Goal: Task Accomplishment & Management: Use online tool/utility

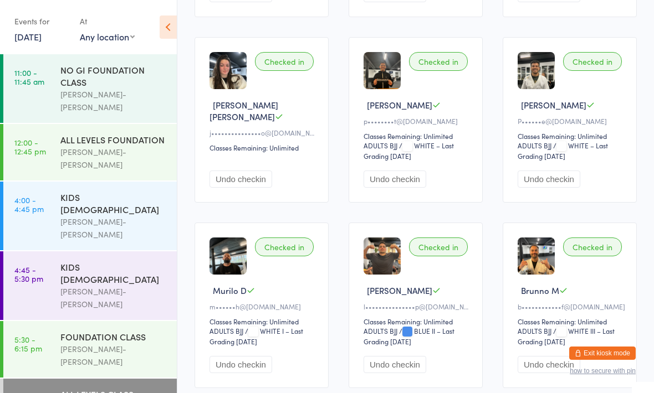
scroll to position [661, 0]
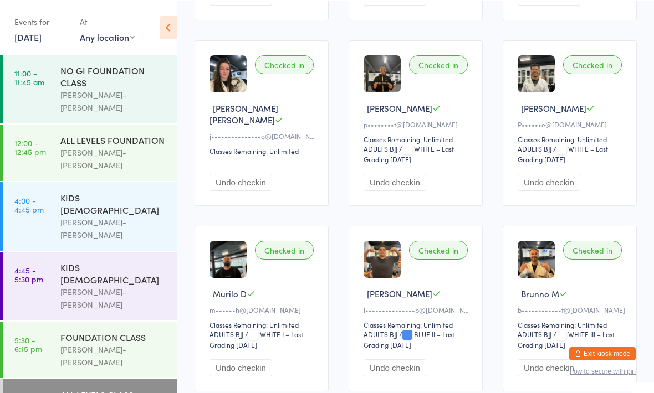
click at [125, 321] on div "FOUNDATION CLASS [PERSON_NAME]-[PERSON_NAME]" at bounding box center [118, 349] width 116 height 56
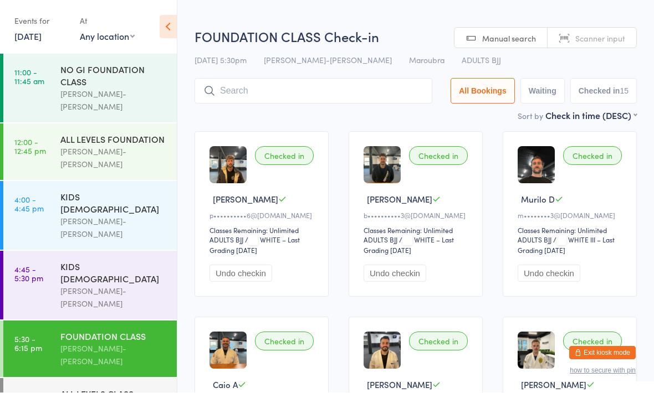
scroll to position [1, 0]
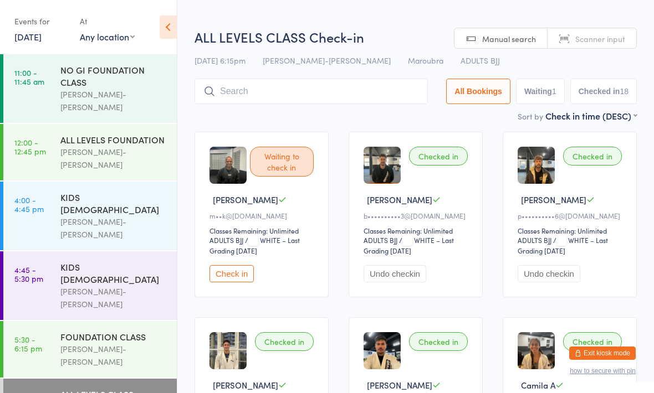
click at [42, 38] on link "[DATE]" at bounding box center [27, 36] width 27 height 12
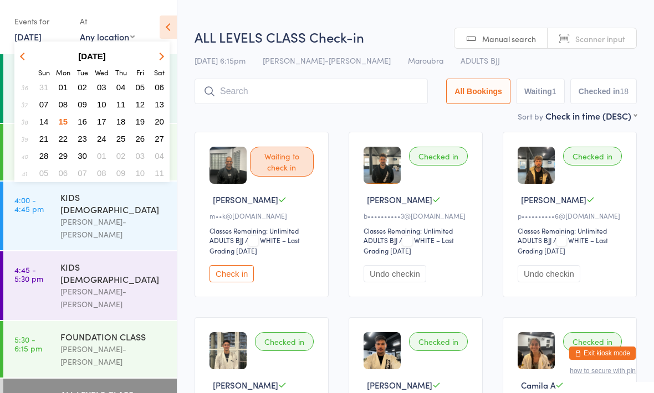
click at [83, 122] on span "16" at bounding box center [82, 121] width 9 height 9
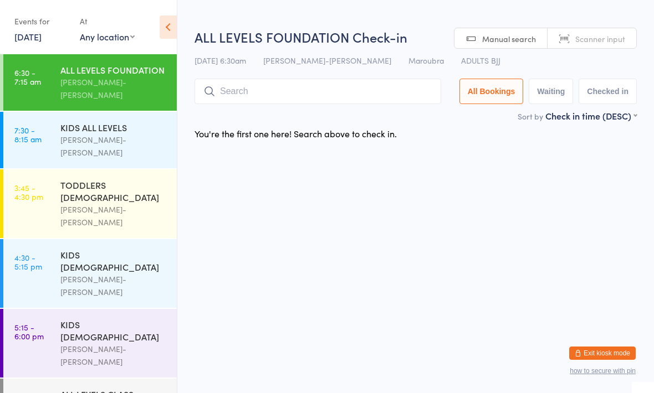
click at [42, 43] on link "[DATE]" at bounding box center [27, 36] width 27 height 12
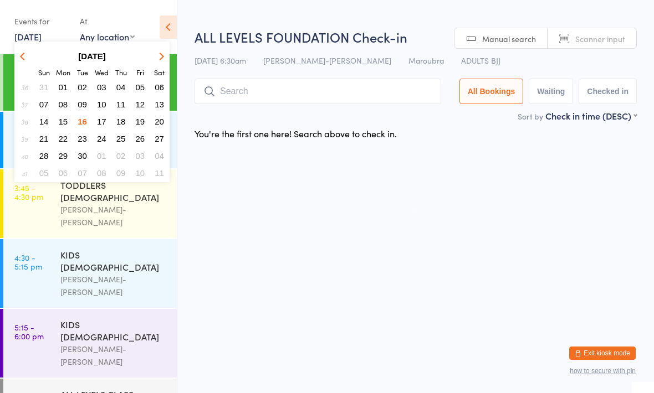
click at [227, 212] on html "You have now entered Kiosk Mode. Members will be able to check themselves in us…" at bounding box center [327, 196] width 654 height 393
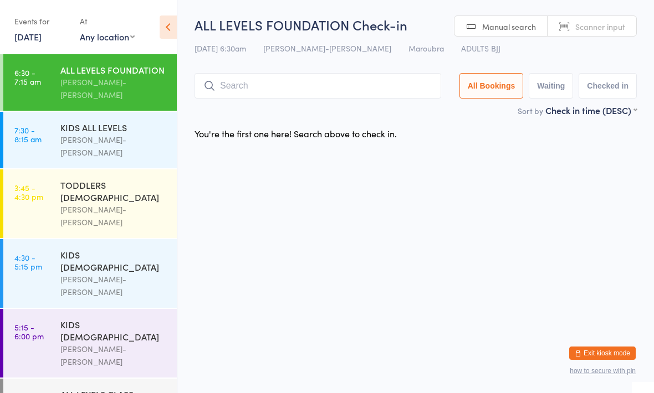
click at [345, 99] on input "search" at bounding box center [317, 85] width 246 height 25
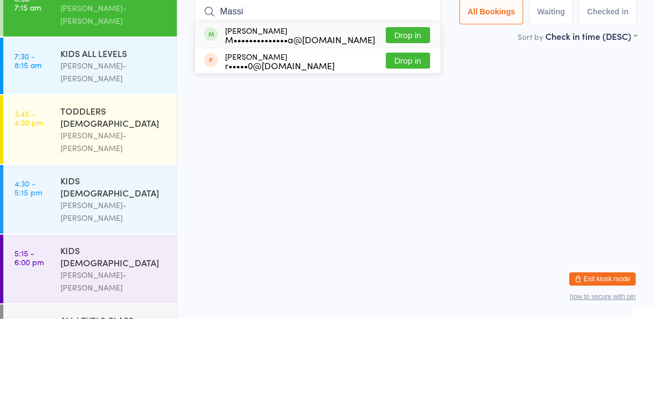
type input "Massi"
click at [420, 101] on button "Drop in" at bounding box center [408, 109] width 44 height 16
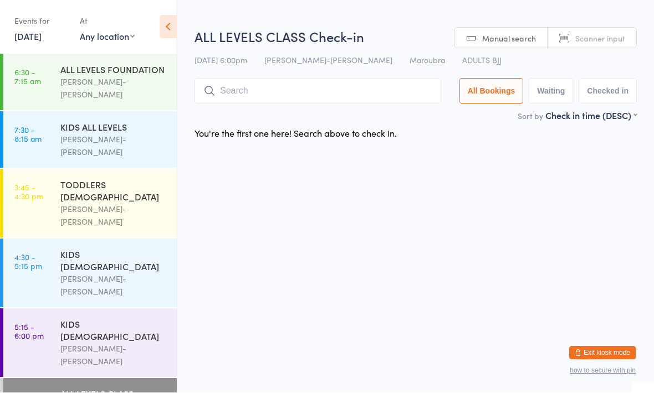
click at [126, 75] on div "ALL LEVELS FOUNDATION" at bounding box center [113, 70] width 107 height 12
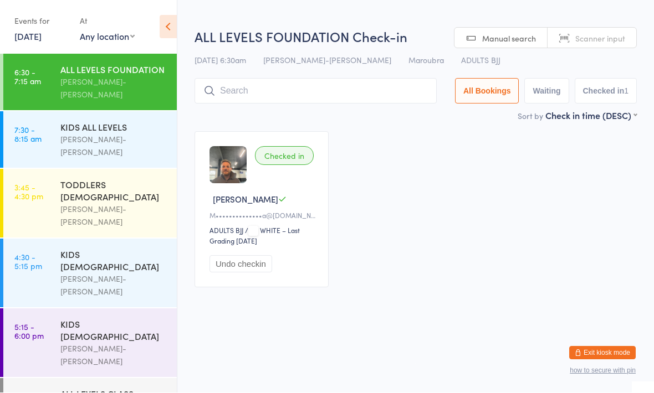
click at [100, 133] on div "[PERSON_NAME]-[PERSON_NAME]" at bounding box center [113, 145] width 107 height 25
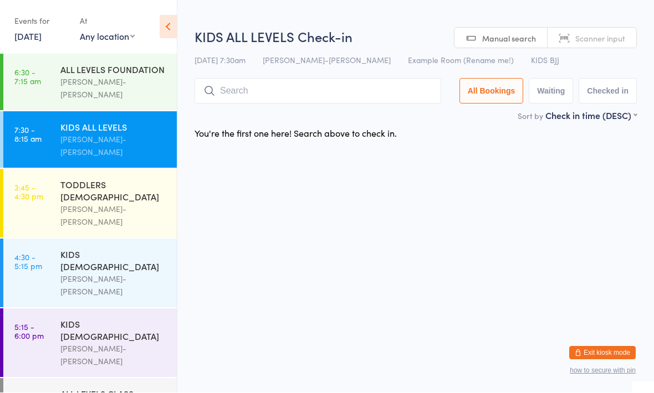
click at [112, 203] on div "[PERSON_NAME]-[PERSON_NAME]" at bounding box center [113, 215] width 107 height 25
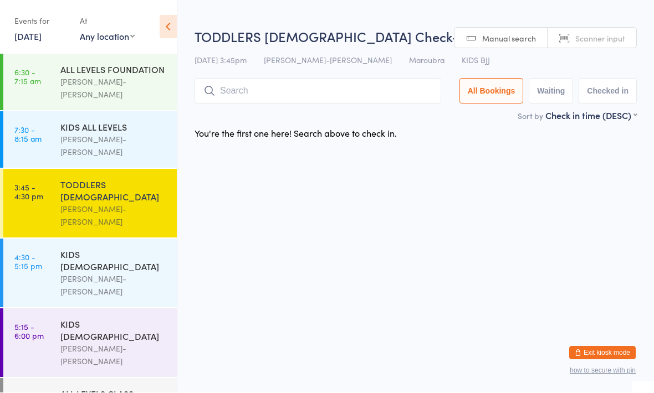
click at [124, 249] on div "KIDS [DEMOGRAPHIC_DATA]" at bounding box center [113, 261] width 107 height 24
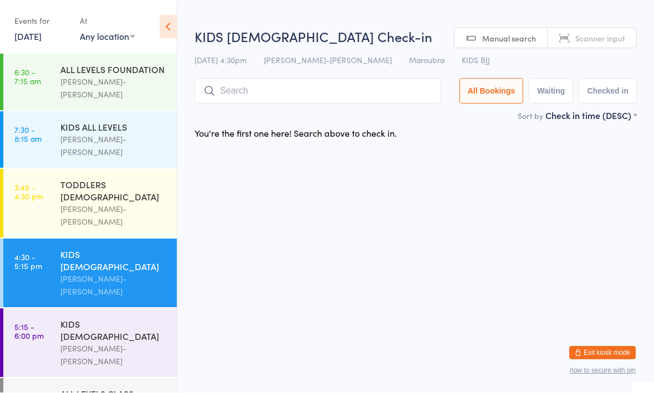
click at [126, 85] on div "[PERSON_NAME]-[PERSON_NAME]" at bounding box center [113, 88] width 107 height 25
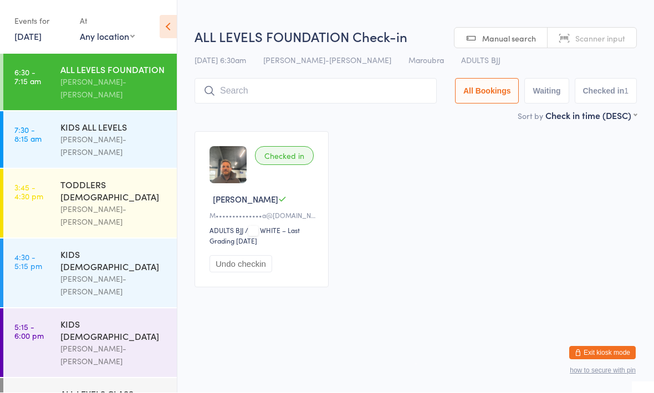
click at [251, 95] on input "search" at bounding box center [315, 91] width 242 height 25
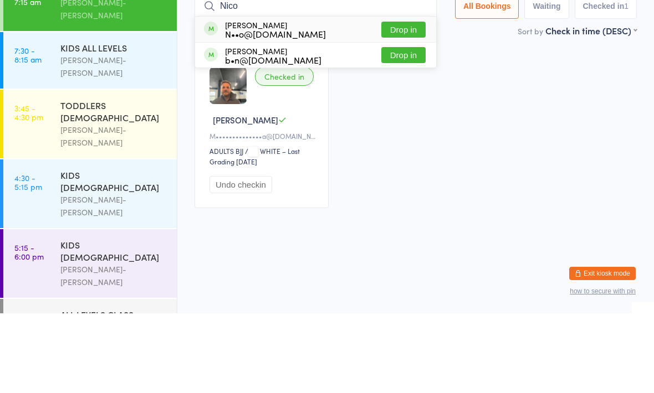
type input "Nico"
click at [395, 101] on button "Drop in" at bounding box center [403, 109] width 44 height 16
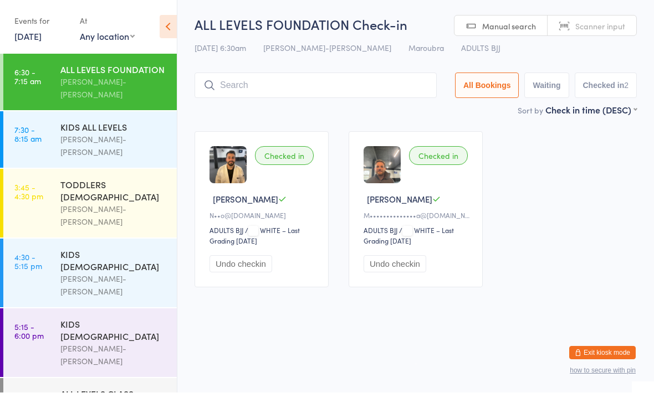
click at [309, 91] on input "search" at bounding box center [315, 85] width 242 height 25
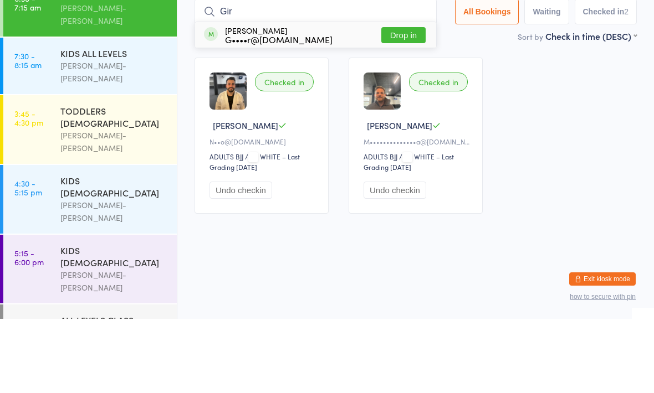
type input "Gir"
click at [284, 109] on div "G••••r@[DOMAIN_NAME]" at bounding box center [278, 113] width 107 height 9
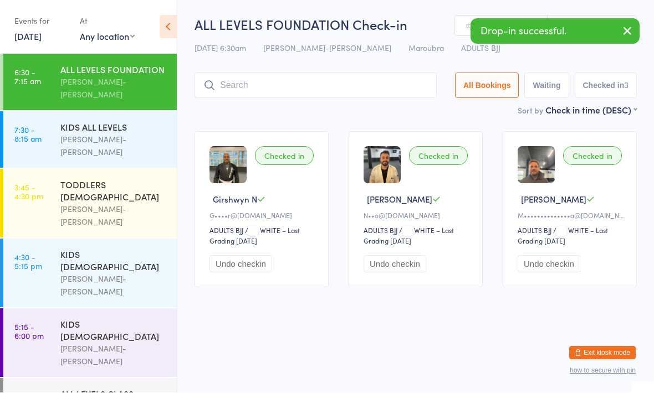
click at [309, 82] on input "search" at bounding box center [315, 85] width 242 height 25
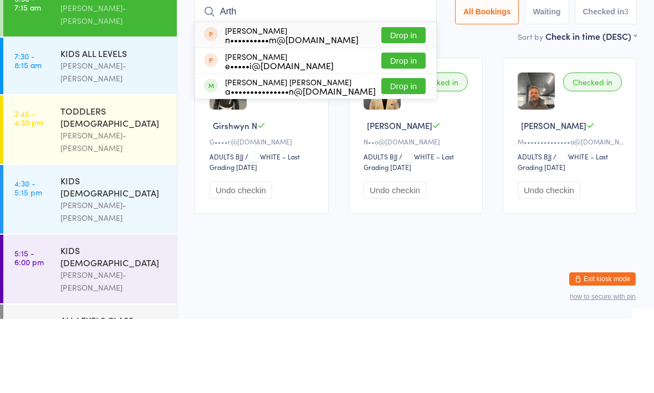
type input "Arth"
click at [404, 152] on button "Drop in" at bounding box center [403, 160] width 44 height 16
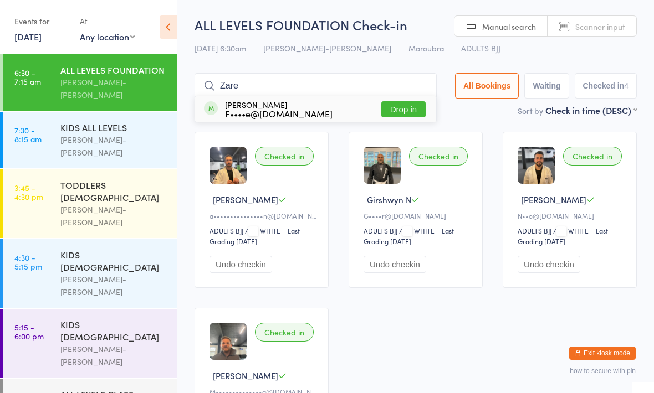
type input "Zare"
click at [276, 111] on div "F••••e@[DOMAIN_NAME]" at bounding box center [278, 113] width 107 height 9
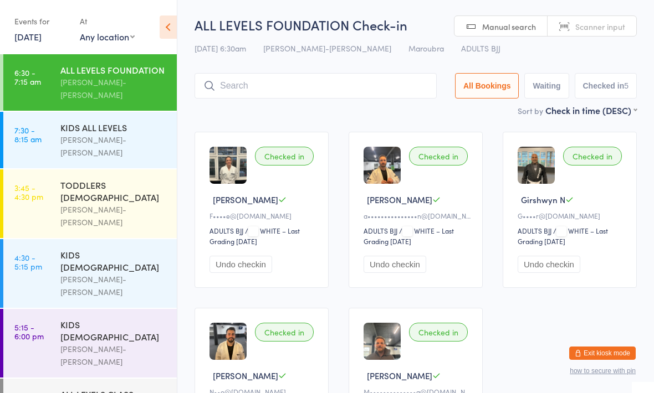
click at [230, 80] on input "search" at bounding box center [315, 85] width 242 height 25
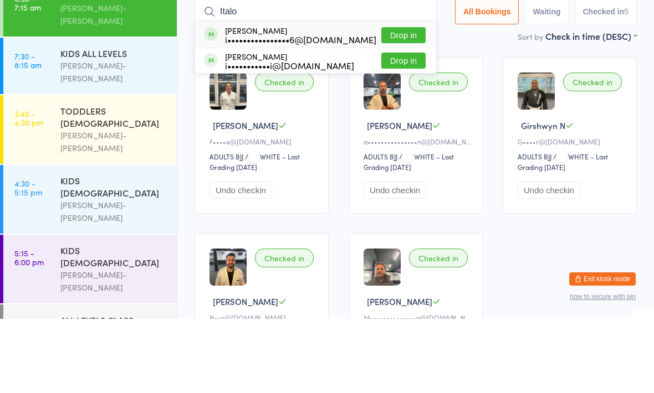
type input "Italo"
click at [385, 127] on button "Drop in" at bounding box center [403, 135] width 44 height 16
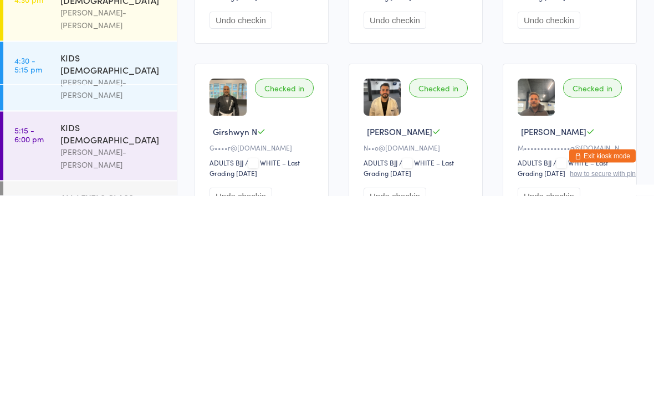
scroll to position [52, 0]
